Goal: Task Accomplishment & Management: Use online tool/utility

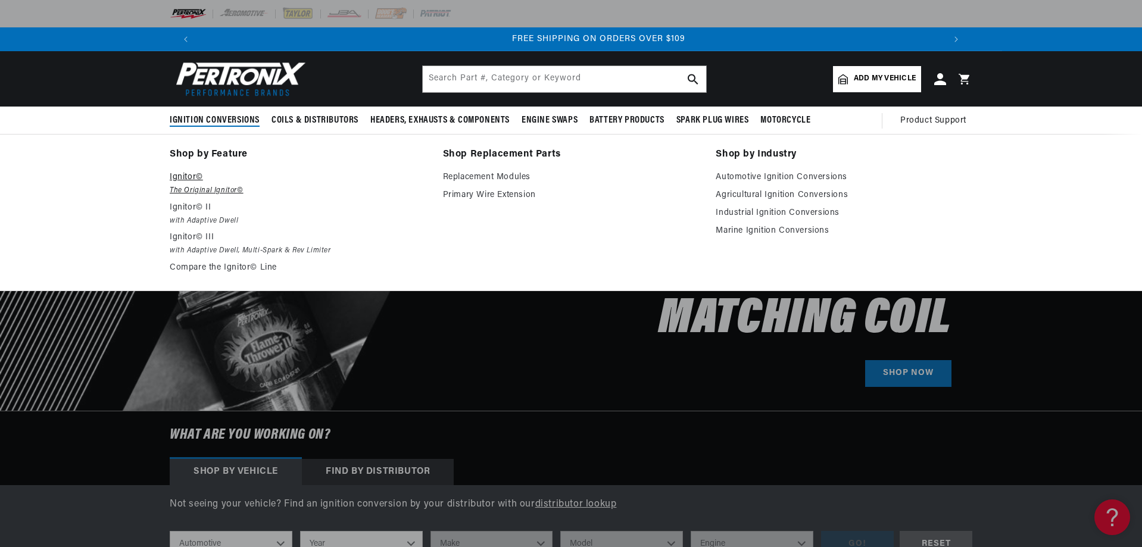
scroll to position [0, 1487]
click at [203, 186] on em "The Original Ignitor©" at bounding box center [298, 191] width 257 height 13
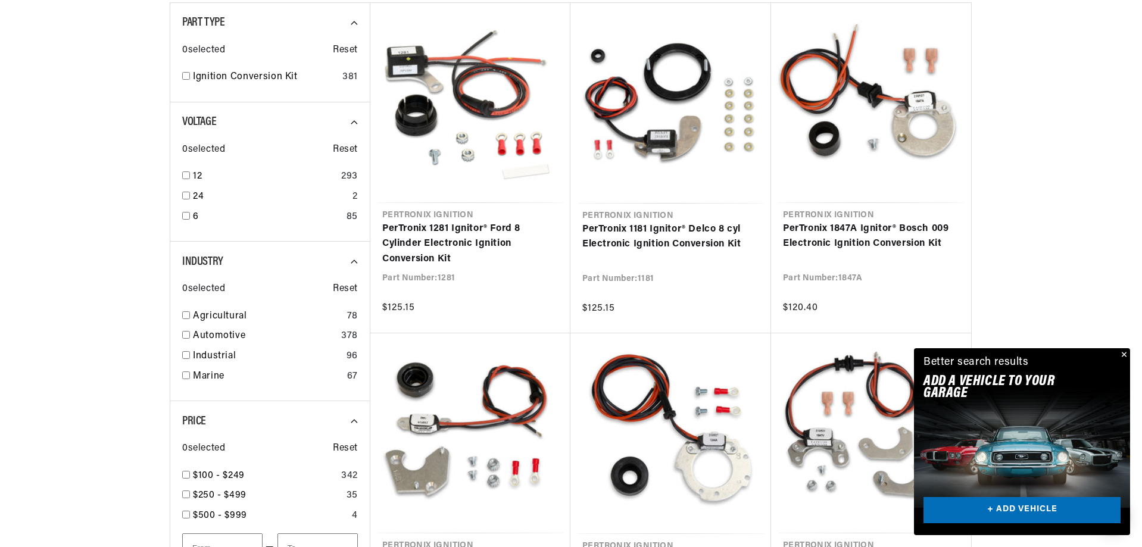
scroll to position [0, 744]
click at [1122, 352] on button "Close" at bounding box center [1123, 355] width 14 height 14
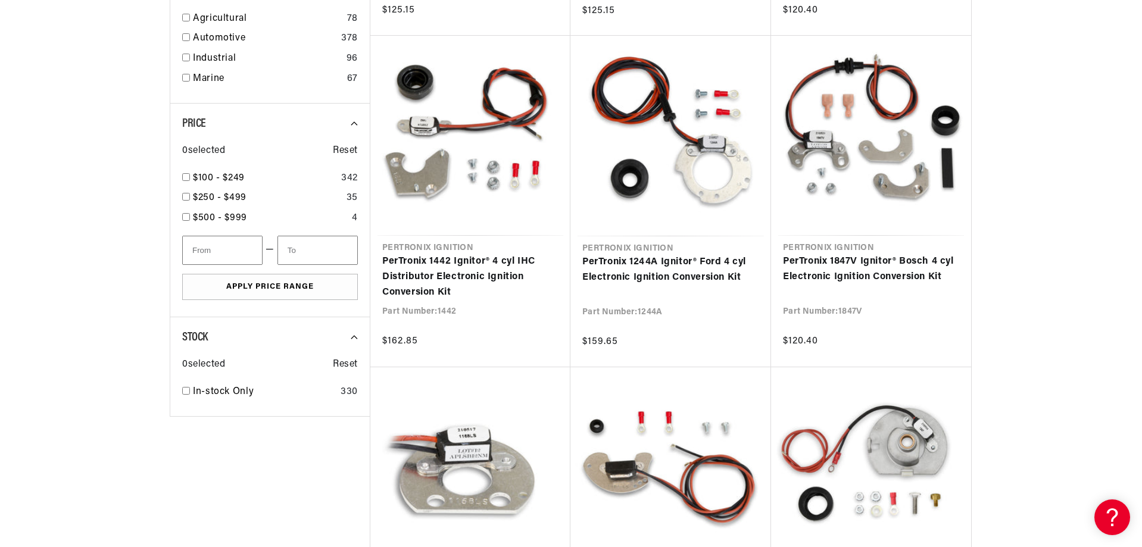
scroll to position [0, 0]
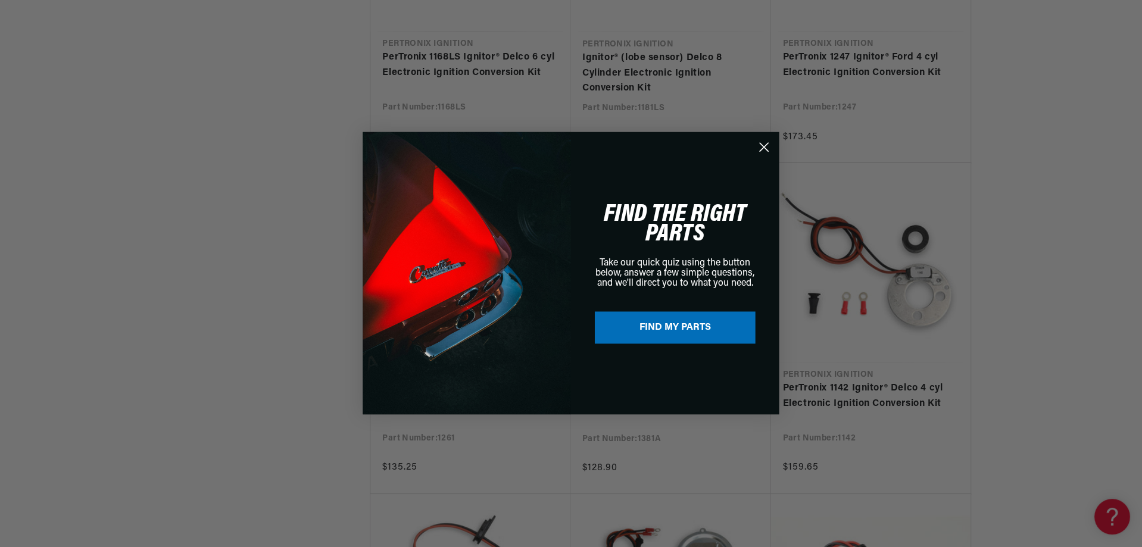
scroll to position [0, 744]
click at [760, 140] on circle "Close dialog" at bounding box center [765, 148] width 20 height 20
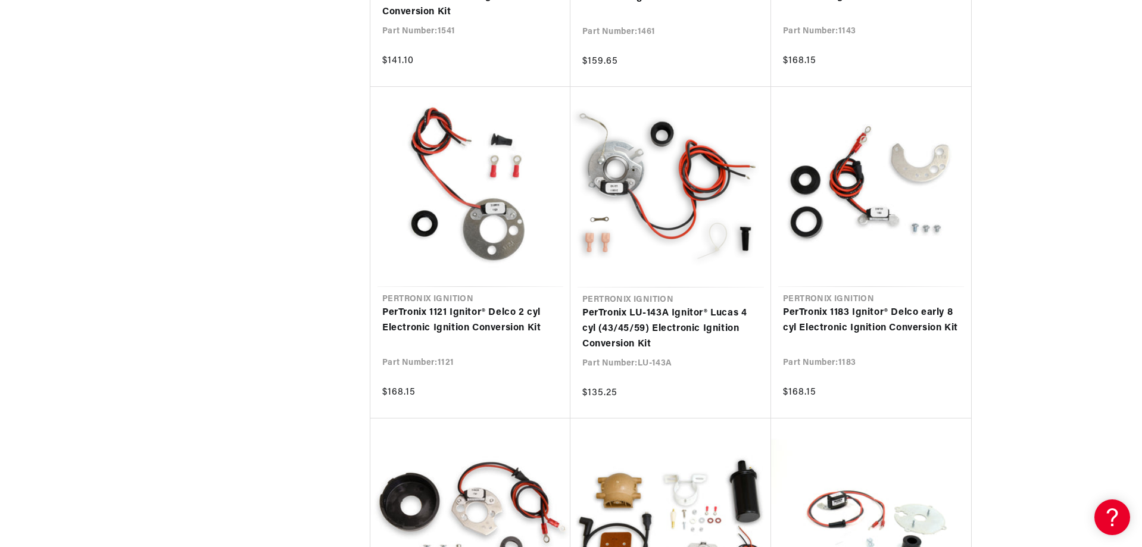
scroll to position [2262, 0]
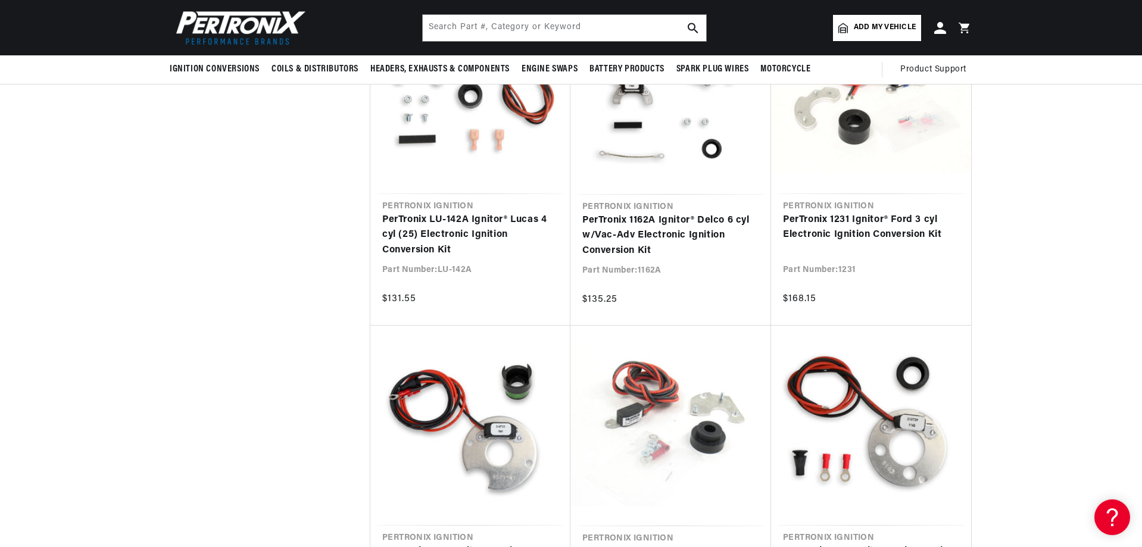
scroll to position [1191, 0]
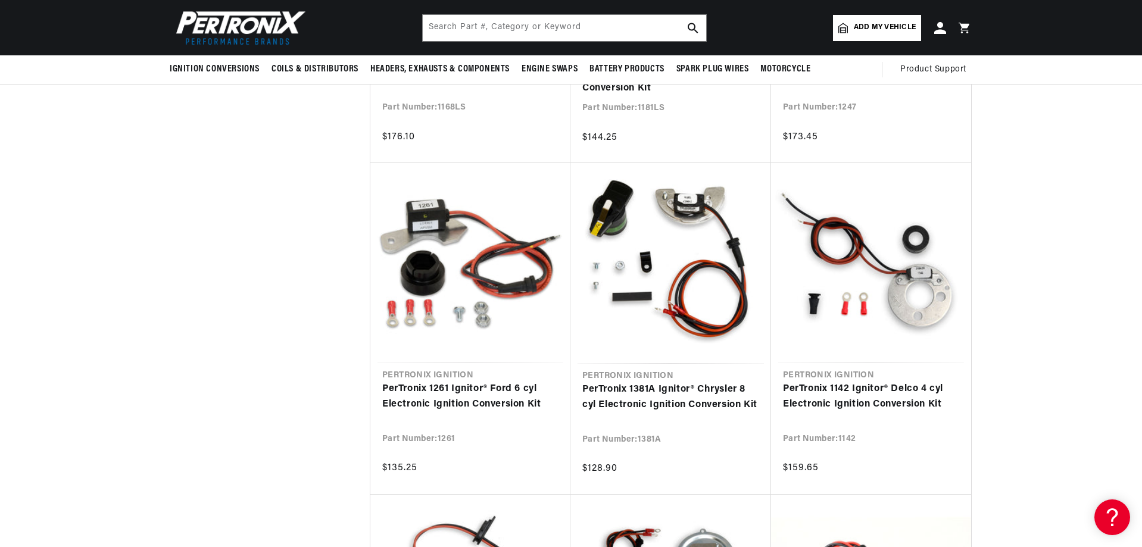
click at [867, 28] on span "Add my vehicle" at bounding box center [885, 27] width 62 height 11
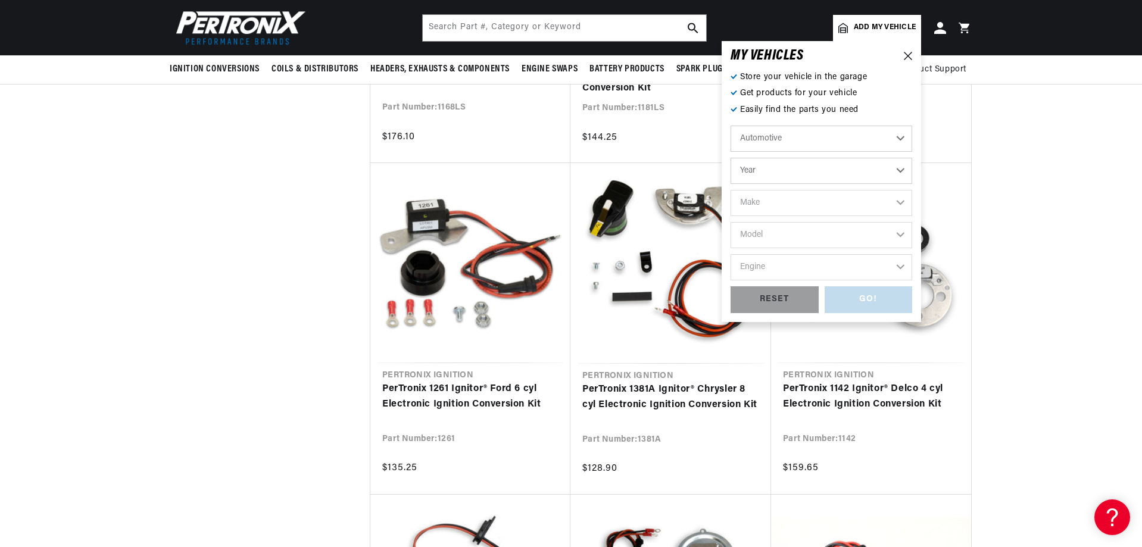
click at [891, 141] on select "Automotive Agricultural Industrial Marine Motorcycle" at bounding box center [821, 139] width 182 height 26
click at [730, 126] on select "Automotive Agricultural Industrial Marine Motorcycle" at bounding box center [821, 139] width 182 height 26
click at [907, 168] on select "Year 2022 2021 2020 2019 2018 2017 2016 2015 2014 2013 2012 2011 2010 2009 2008…" at bounding box center [821, 171] width 182 height 26
select select "1960"
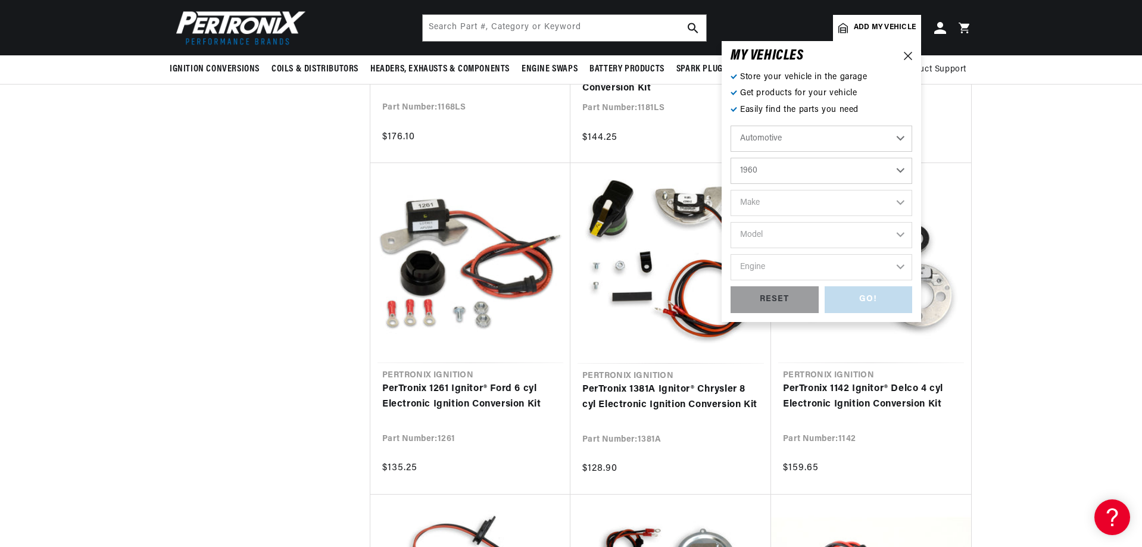
click at [730, 158] on select "Year 2022 2021 2020 2019 2018 2017 2016 2015 2014 2013 2012 2011 2010 2009 2008…" at bounding box center [821, 171] width 182 height 26
select select "1960"
click at [898, 204] on select "Make Alfa Romeo American Motors Aston Martin Austin Austin Healey Buick Cadilla…" at bounding box center [821, 203] width 182 height 26
select select "Ford"
click at [730, 190] on select "Make Alfa Romeo American Motors Aston Martin Austin Austin Healey Buick Cadilla…" at bounding box center [821, 203] width 182 height 26
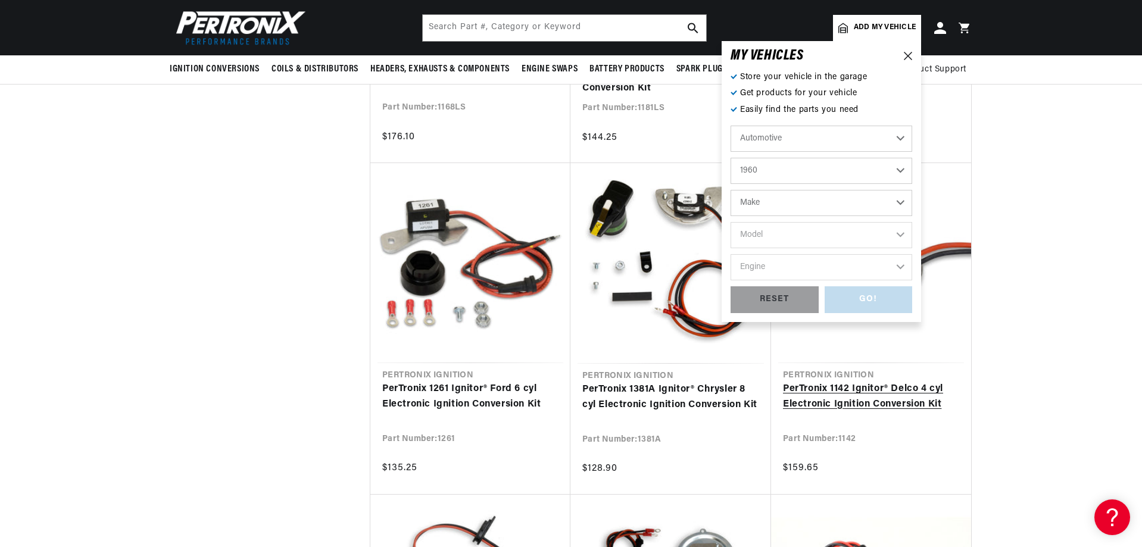
select select "Ford"
click at [894, 235] on select "Model Country Sedan Country Squire Courier Sedan Delivery Custom 300 F-100 F-25…" at bounding box center [821, 235] width 182 height 26
select select "Galaxie"
click at [730, 222] on select "Model Country Sedan Country Squire Courier Sedan Delivery Custom 300 F-100 F-25…" at bounding box center [821, 235] width 182 height 26
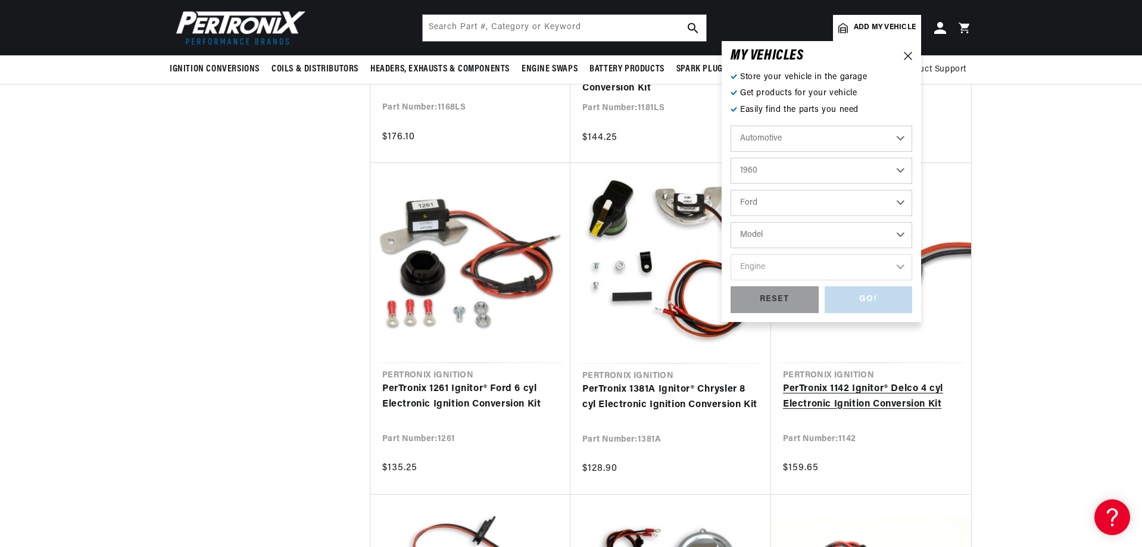
select select "Galaxie"
click at [898, 263] on select "Engine 5.9L 223cid / 3.6L 223cid / 3.7L 292cid / 4.8L 332cid / 5.4L 352cid / 5.…" at bounding box center [821, 267] width 182 height 26
click at [900, 268] on select "Engine 5.9L 223cid / 3.6L 223cid / 3.7L 292cid / 4.8L 332cid / 5.4L 352cid / 5.…" at bounding box center [821, 267] width 182 height 26
select select "292cid-4.8L"
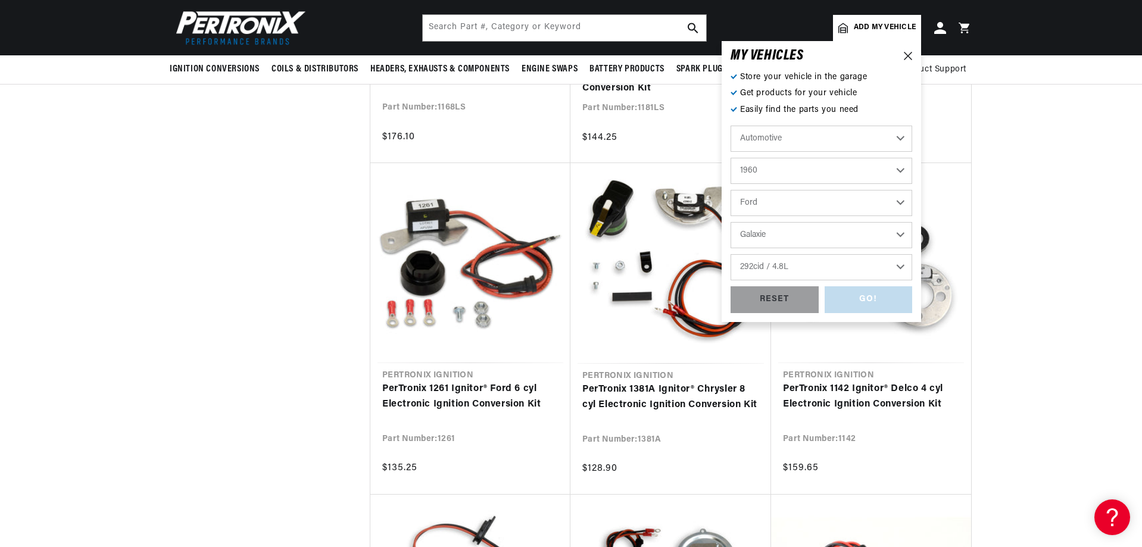
click at [730, 254] on select "Engine 5.9L 223cid / 3.6L 223cid / 3.7L 292cid / 4.8L 332cid / 5.4L 352cid / 5.…" at bounding box center [821, 267] width 182 height 26
select select "292cid-4.8L"
click at [887, 305] on div "GO!" at bounding box center [868, 299] width 88 height 27
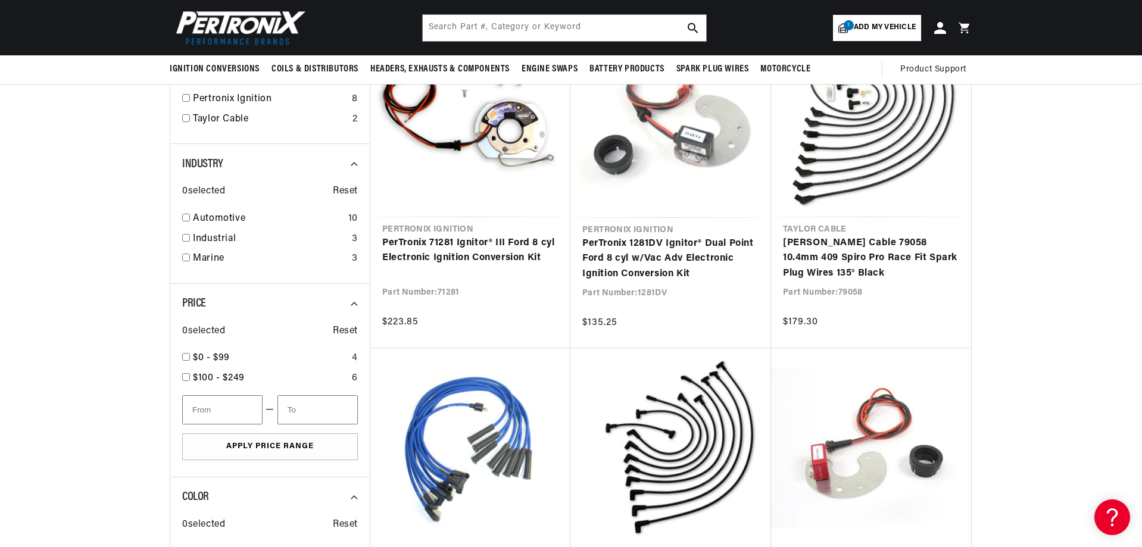
scroll to position [0, 1487]
